Goal: Information Seeking & Learning: Understand process/instructions

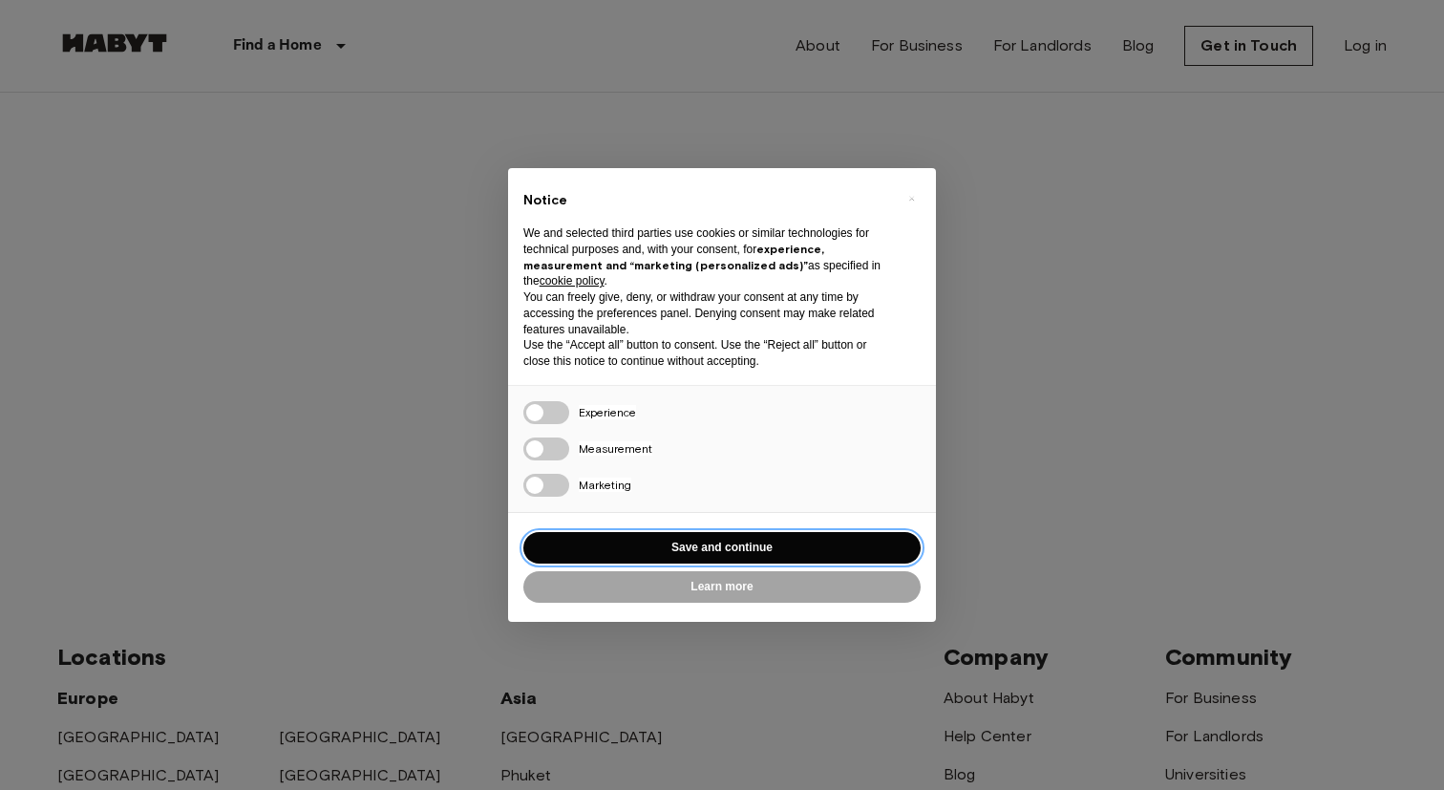
click at [807, 552] on button "Save and continue" at bounding box center [721, 548] width 397 height 32
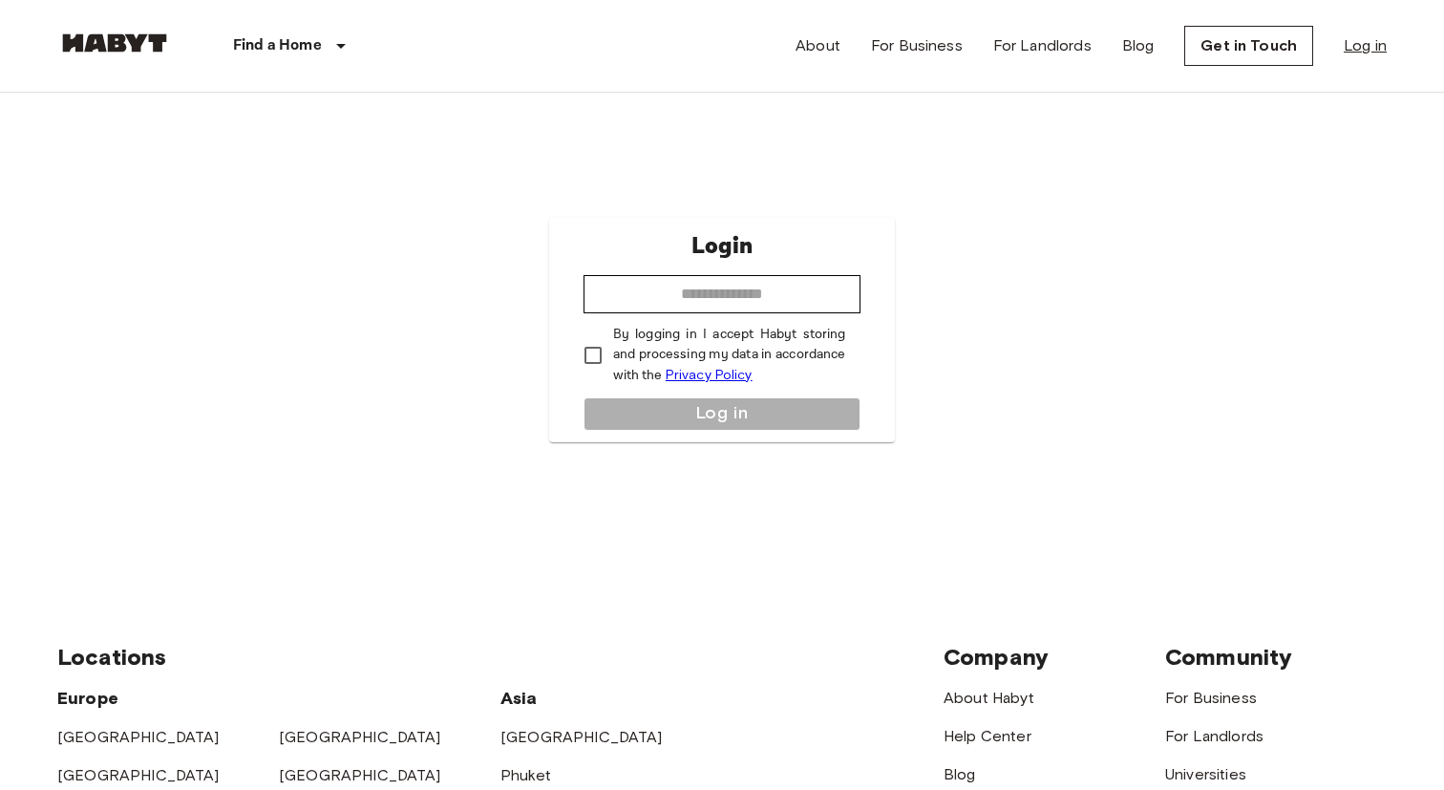
click at [1351, 51] on link "Log in" at bounding box center [1365, 45] width 43 height 23
click at [1377, 53] on link "Log in" at bounding box center [1365, 45] width 43 height 23
click at [763, 299] on input "email" at bounding box center [723, 294] width 278 height 38
type input "**********"
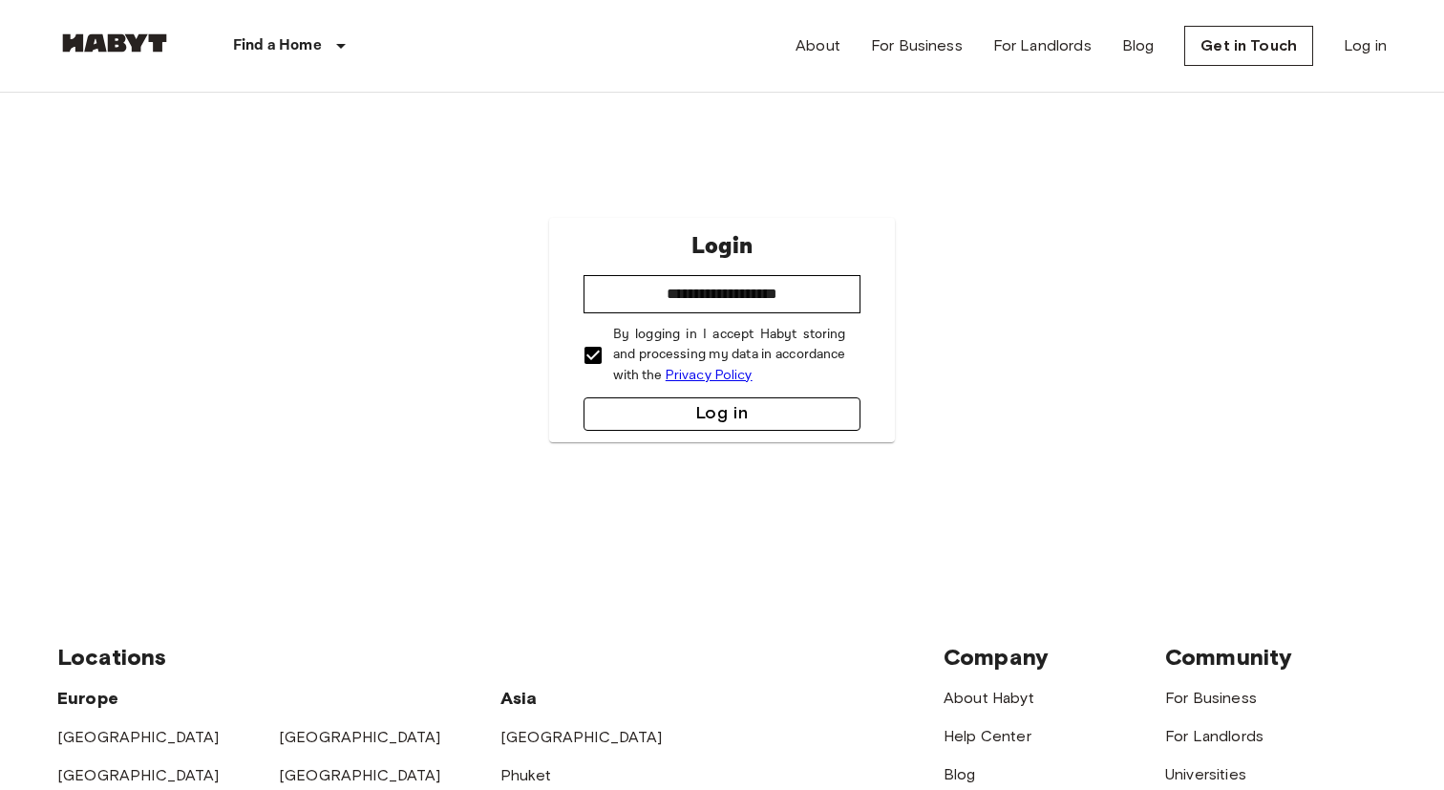
click at [625, 399] on button "Log in" at bounding box center [723, 413] width 278 height 33
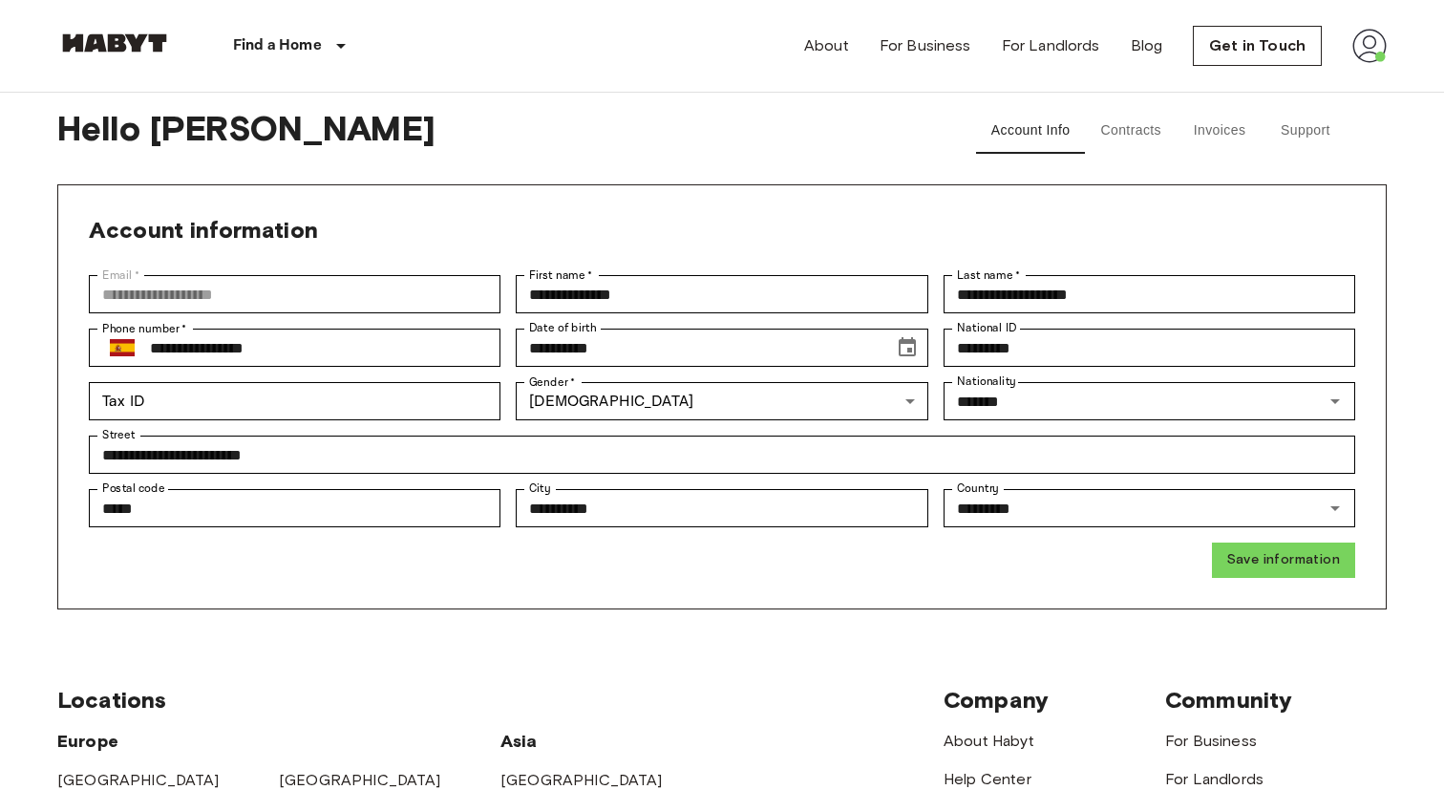
click at [1303, 143] on button "Support" at bounding box center [1306, 131] width 86 height 46
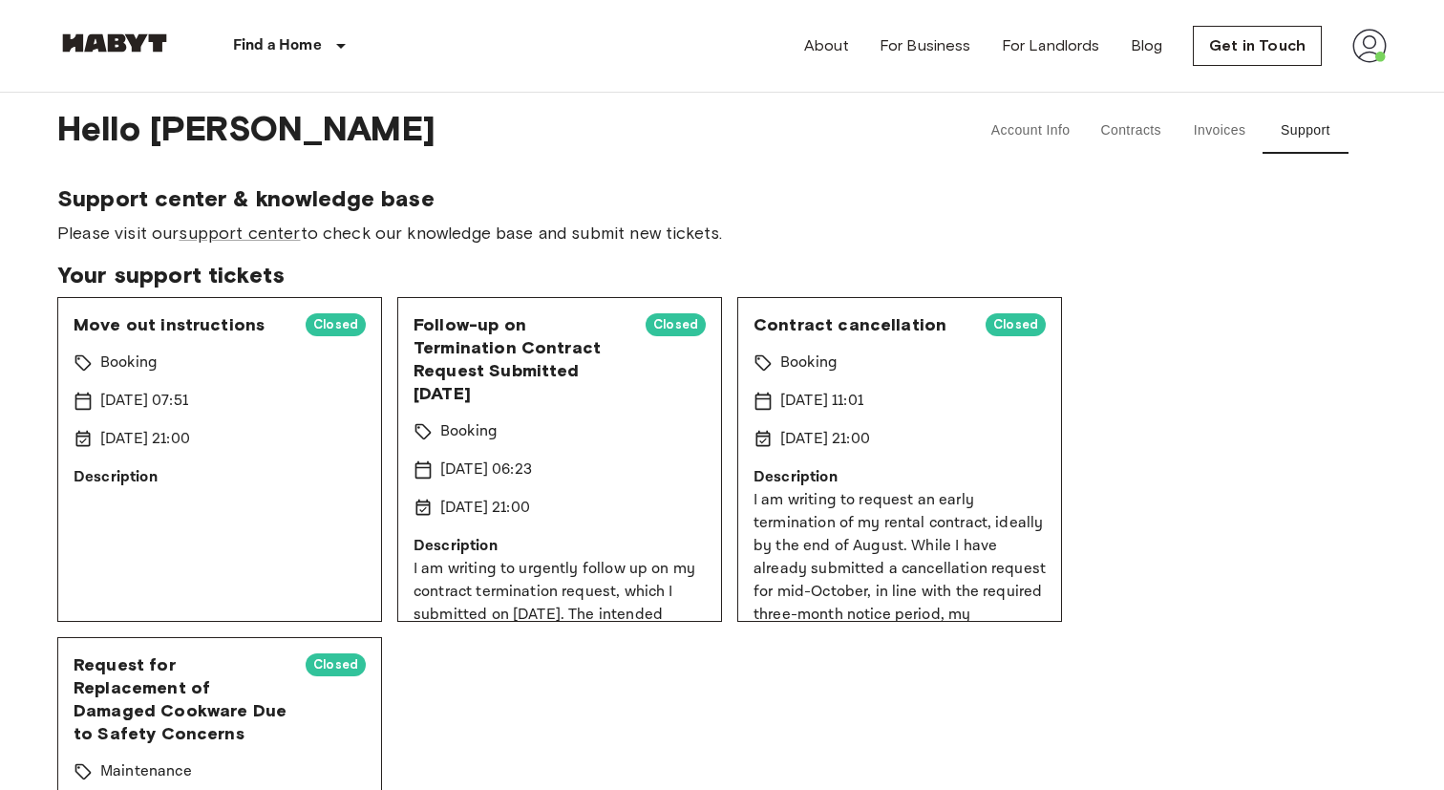
click at [340, 330] on span "Closed" at bounding box center [336, 324] width 60 height 19
click at [144, 328] on span "Move out instructions" at bounding box center [182, 324] width 217 height 23
click at [271, 241] on link "support center" at bounding box center [239, 233] width 121 height 21
click at [1320, 121] on button "Support" at bounding box center [1306, 131] width 86 height 46
click at [264, 232] on link "support center" at bounding box center [239, 233] width 121 height 21
